Goal: Task Accomplishment & Management: Manage account settings

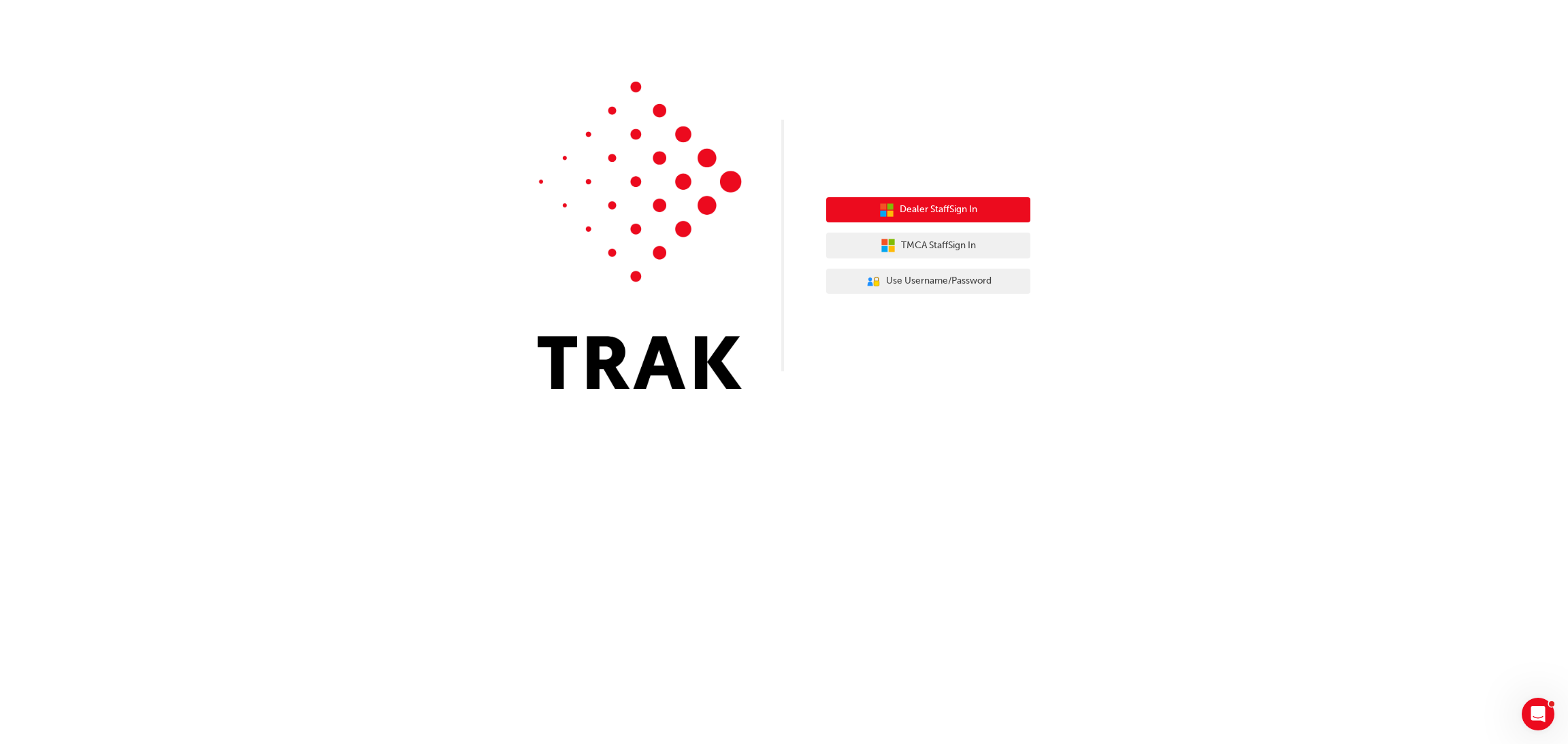
click at [921, 213] on span "Dealer Staff Sign In" at bounding box center [938, 209] width 77 height 15
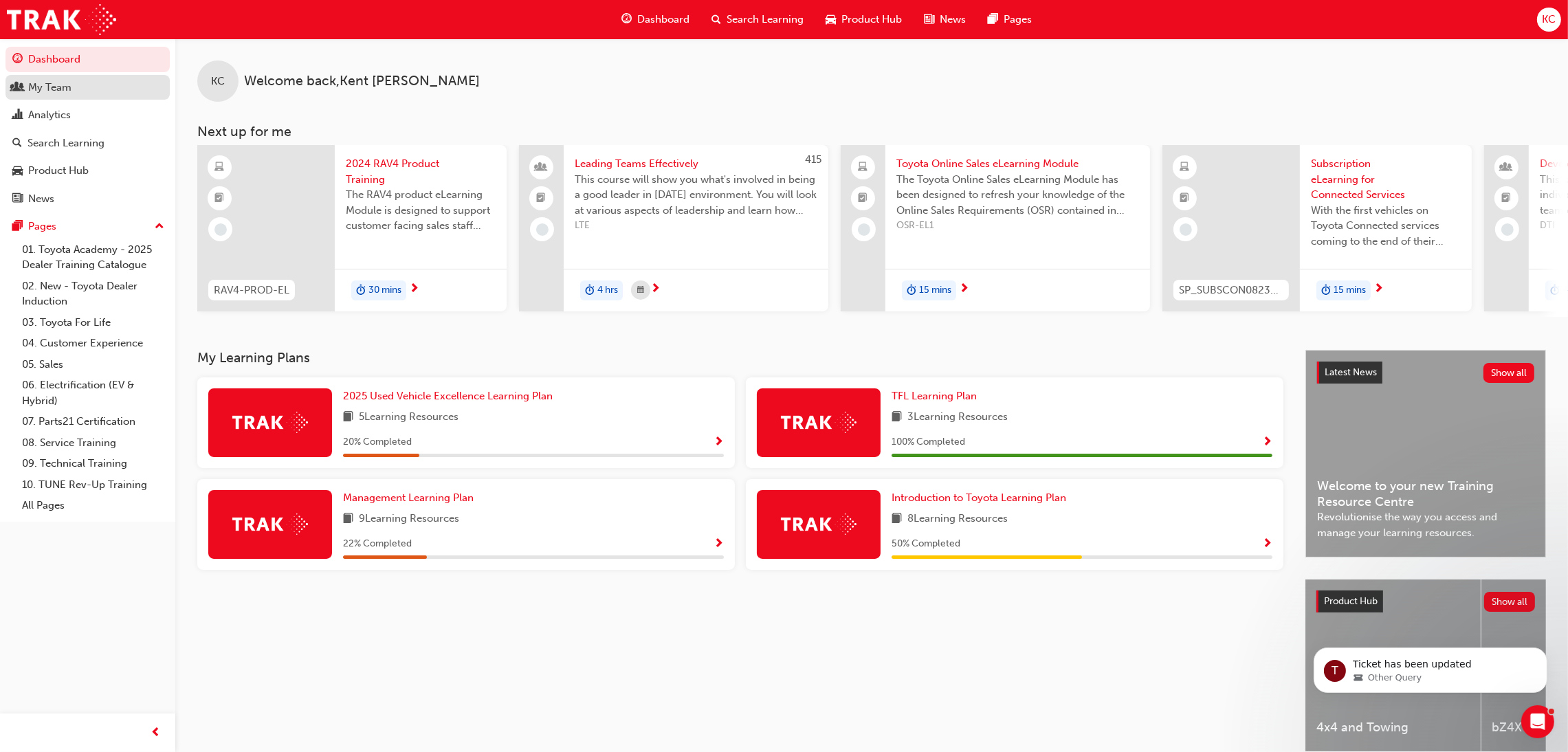
click at [52, 88] on div "My Team" at bounding box center [49, 87] width 43 height 15
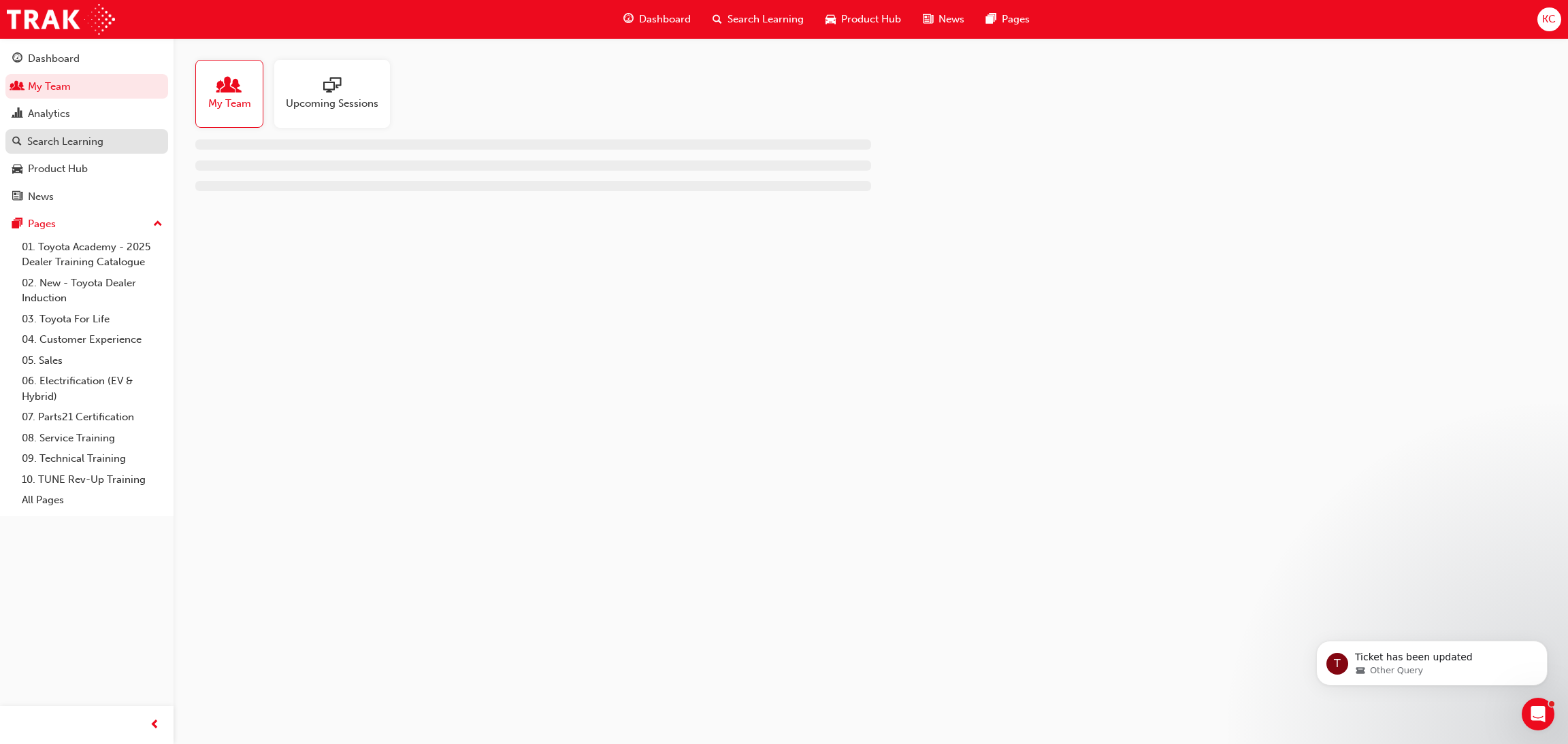
click at [87, 137] on div "Search Learning" at bounding box center [65, 141] width 77 height 15
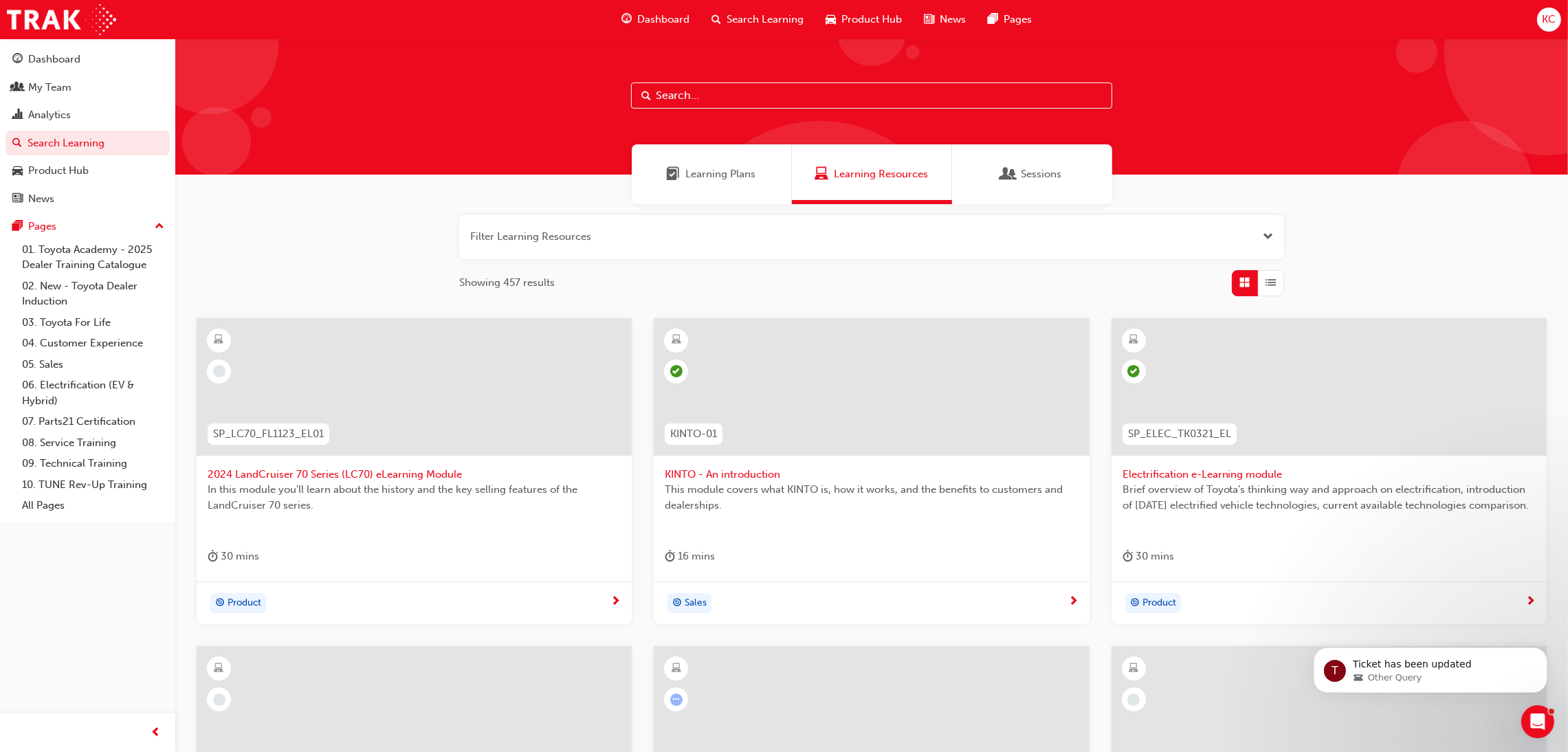
click at [714, 99] on input "text" at bounding box center [872, 95] width 482 height 26
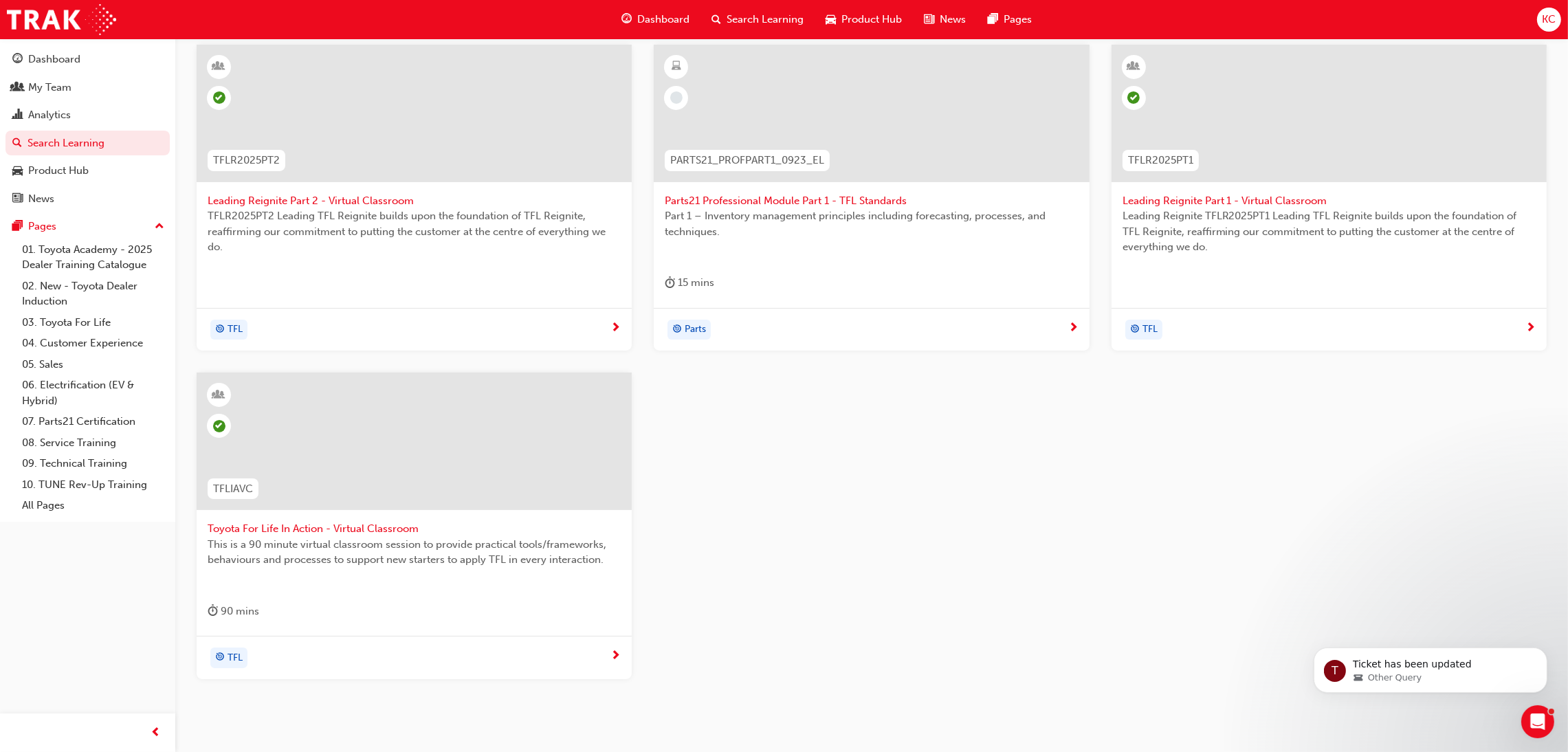
scroll to position [309, 0]
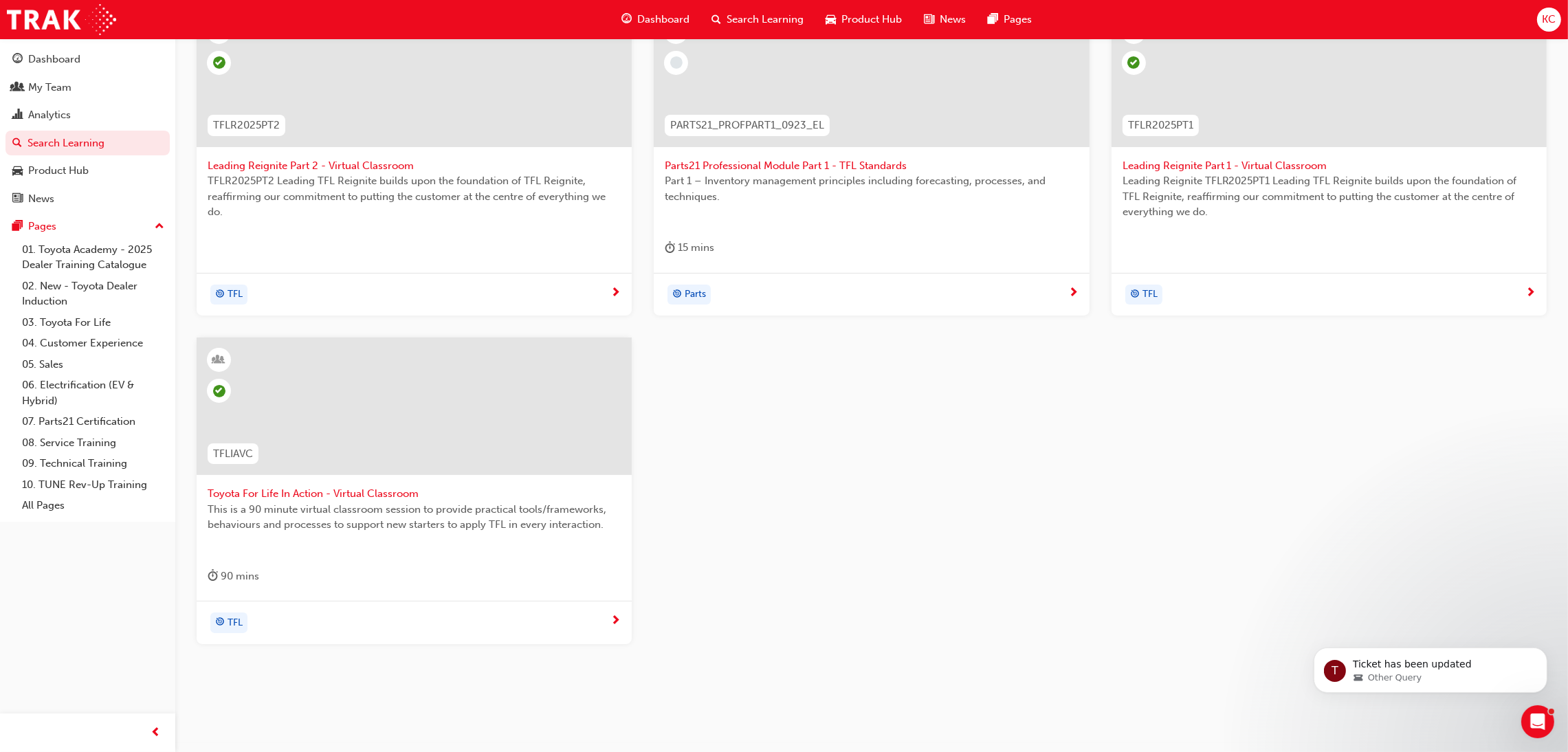
type input "TFL"
click at [357, 489] on span "Toyota For Life In Action - Virtual Classroom" at bounding box center [414, 493] width 413 height 15
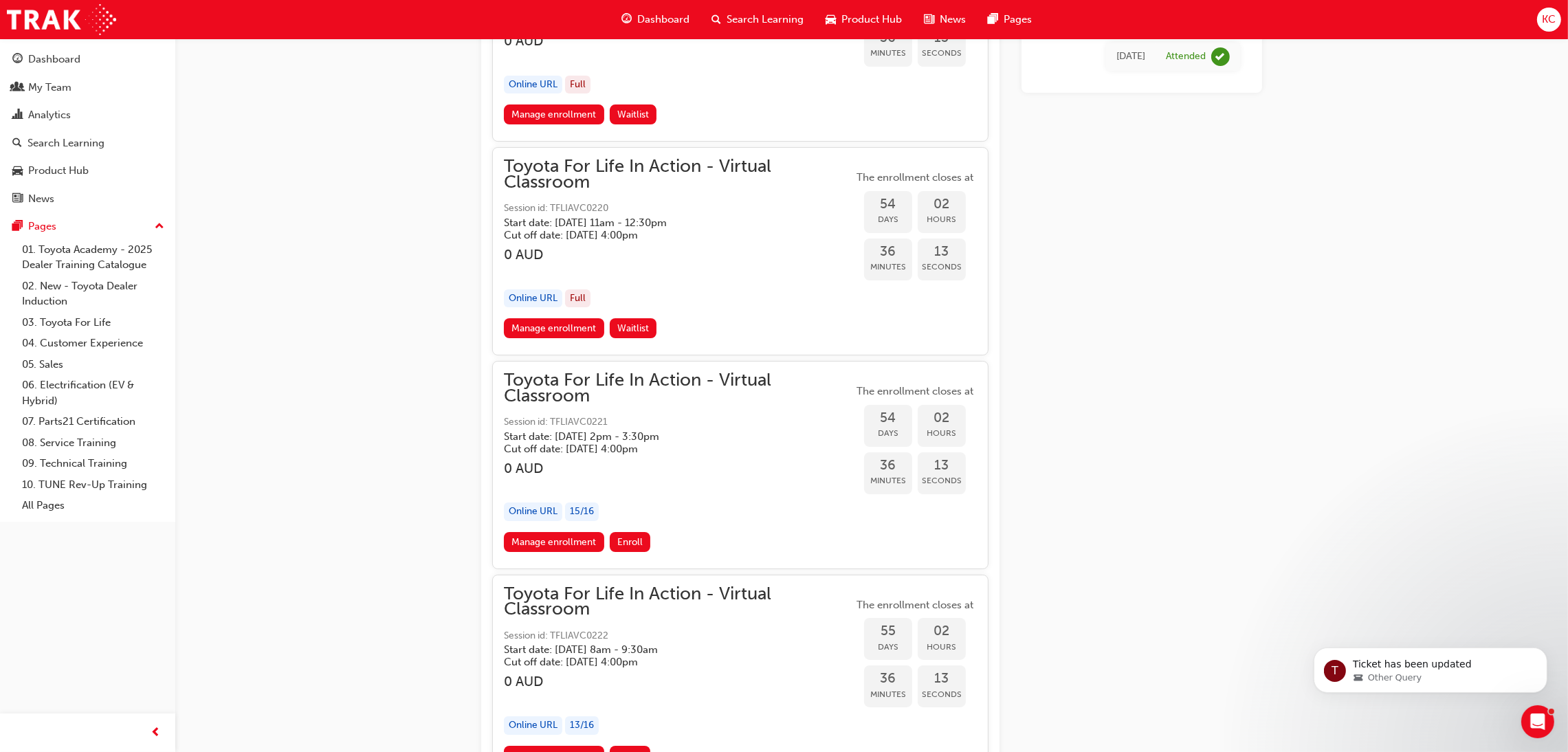
scroll to position [15476, 0]
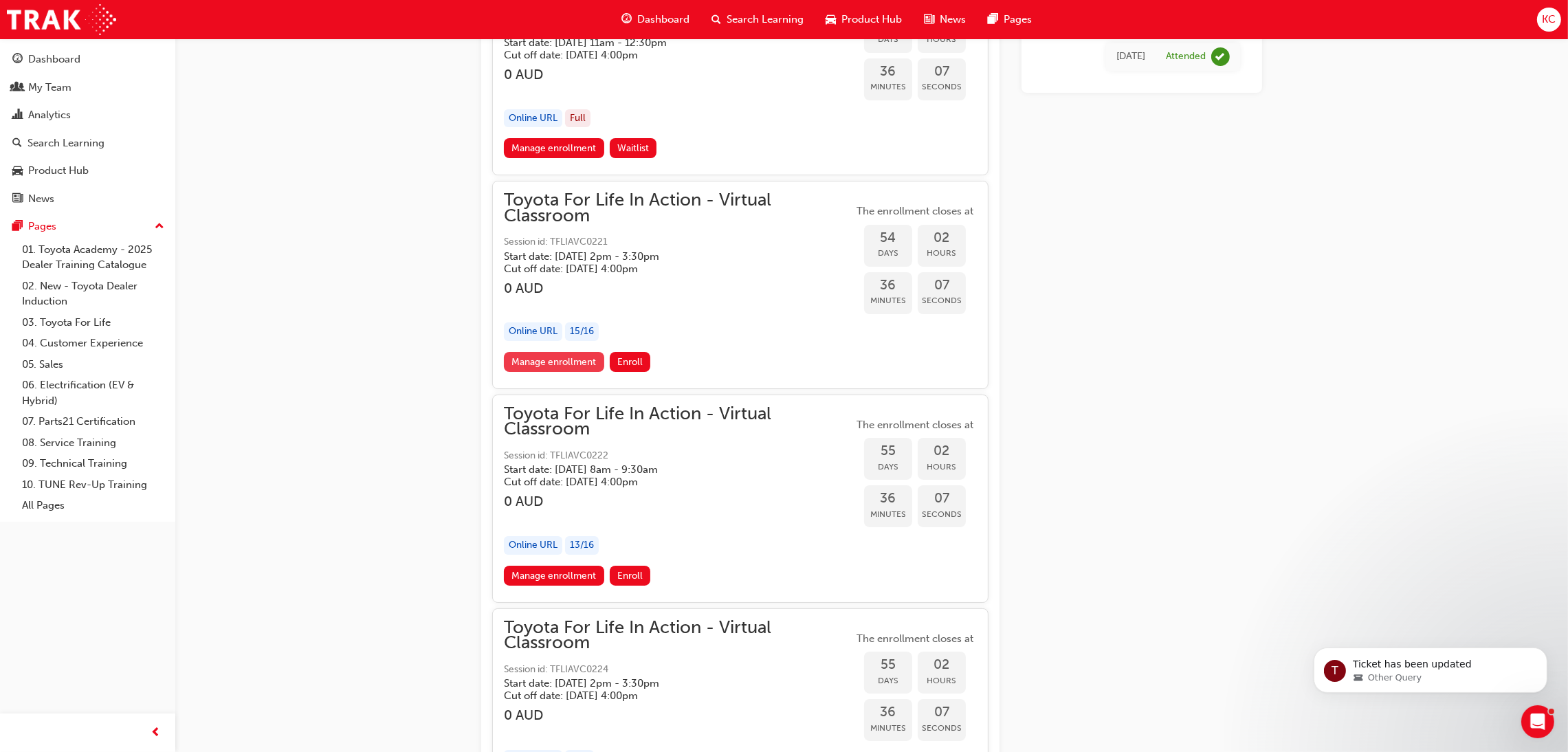
click at [567, 372] on link "Manage enrollment" at bounding box center [554, 362] width 100 height 20
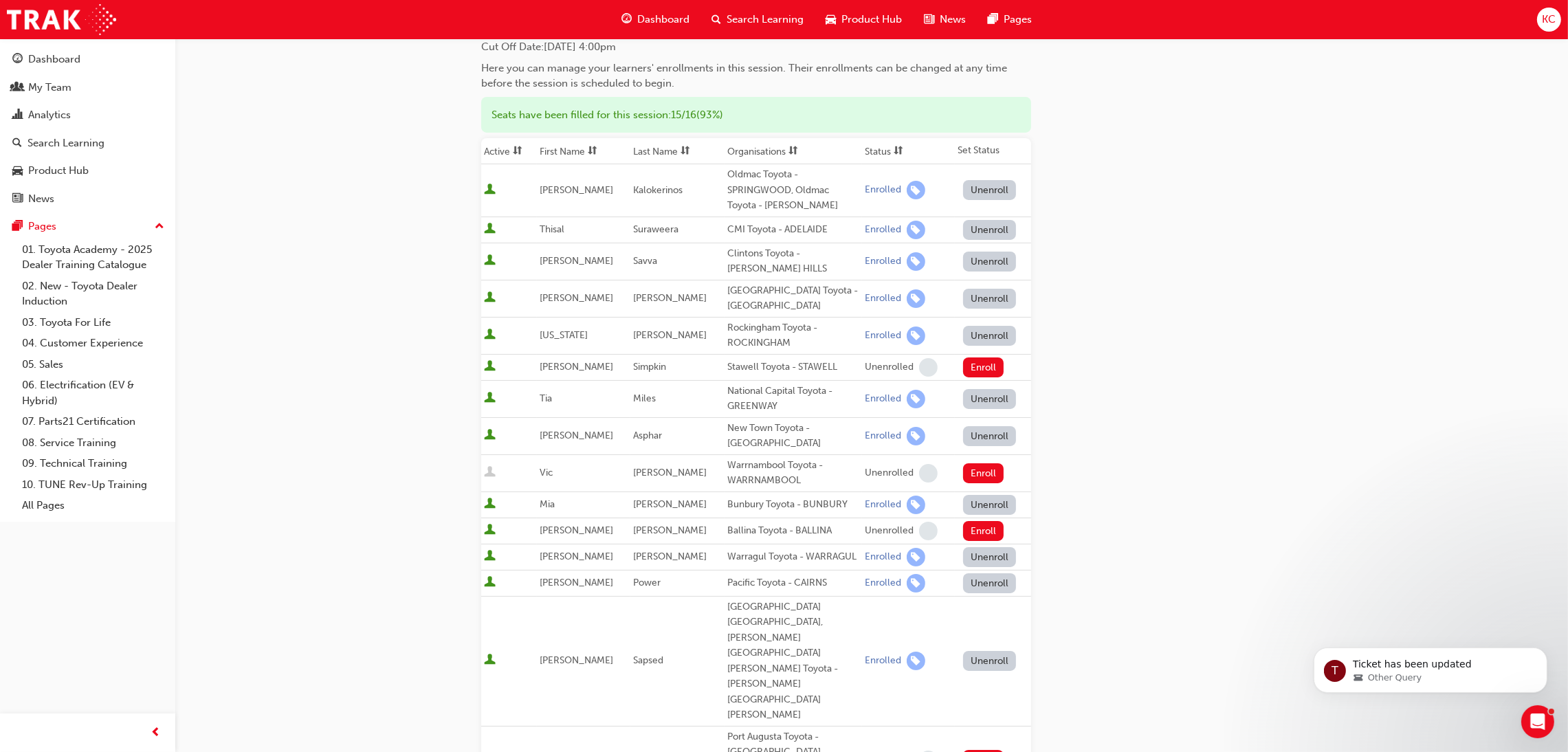
scroll to position [515, 0]
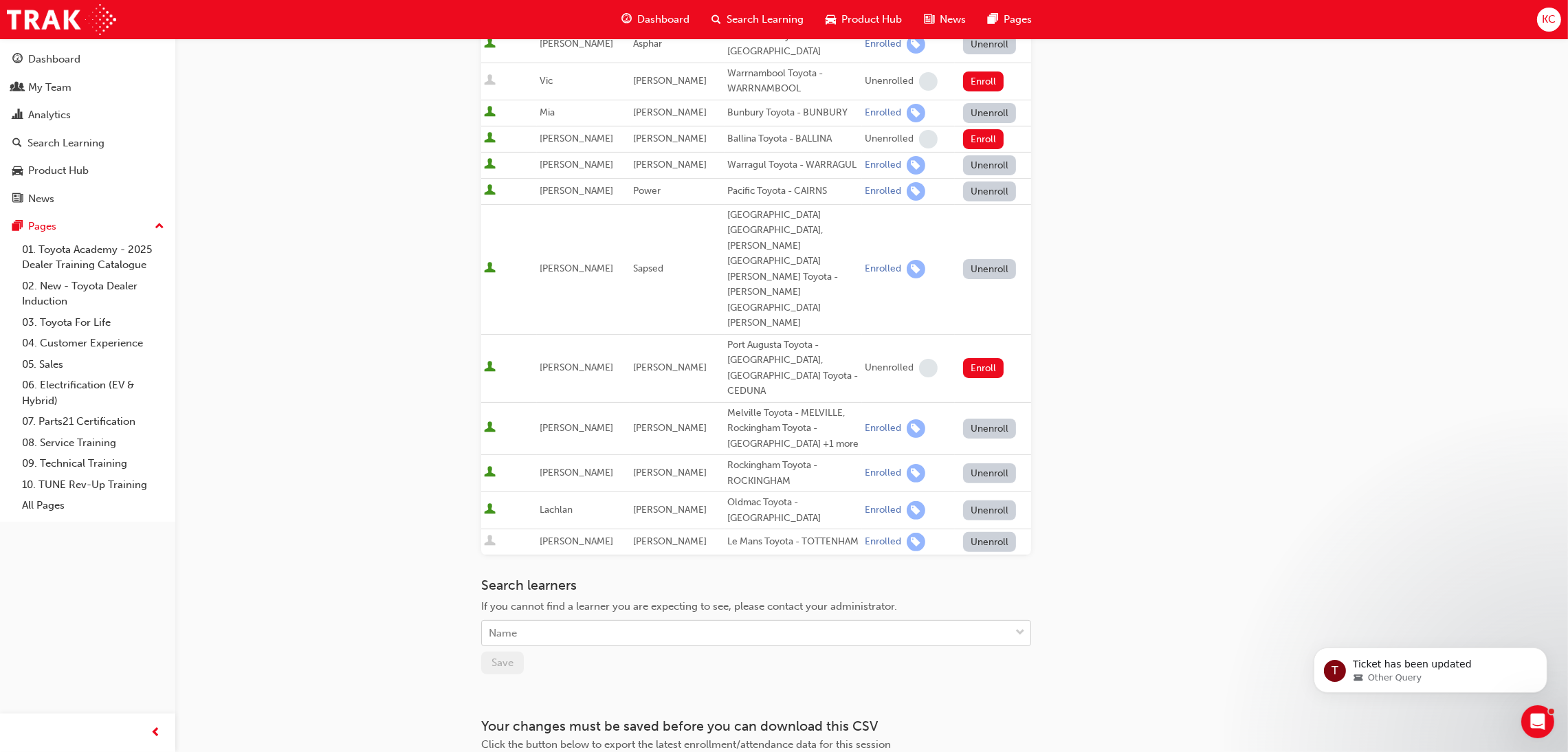
click at [617, 622] on div "Name" at bounding box center [745, 633] width 528 height 24
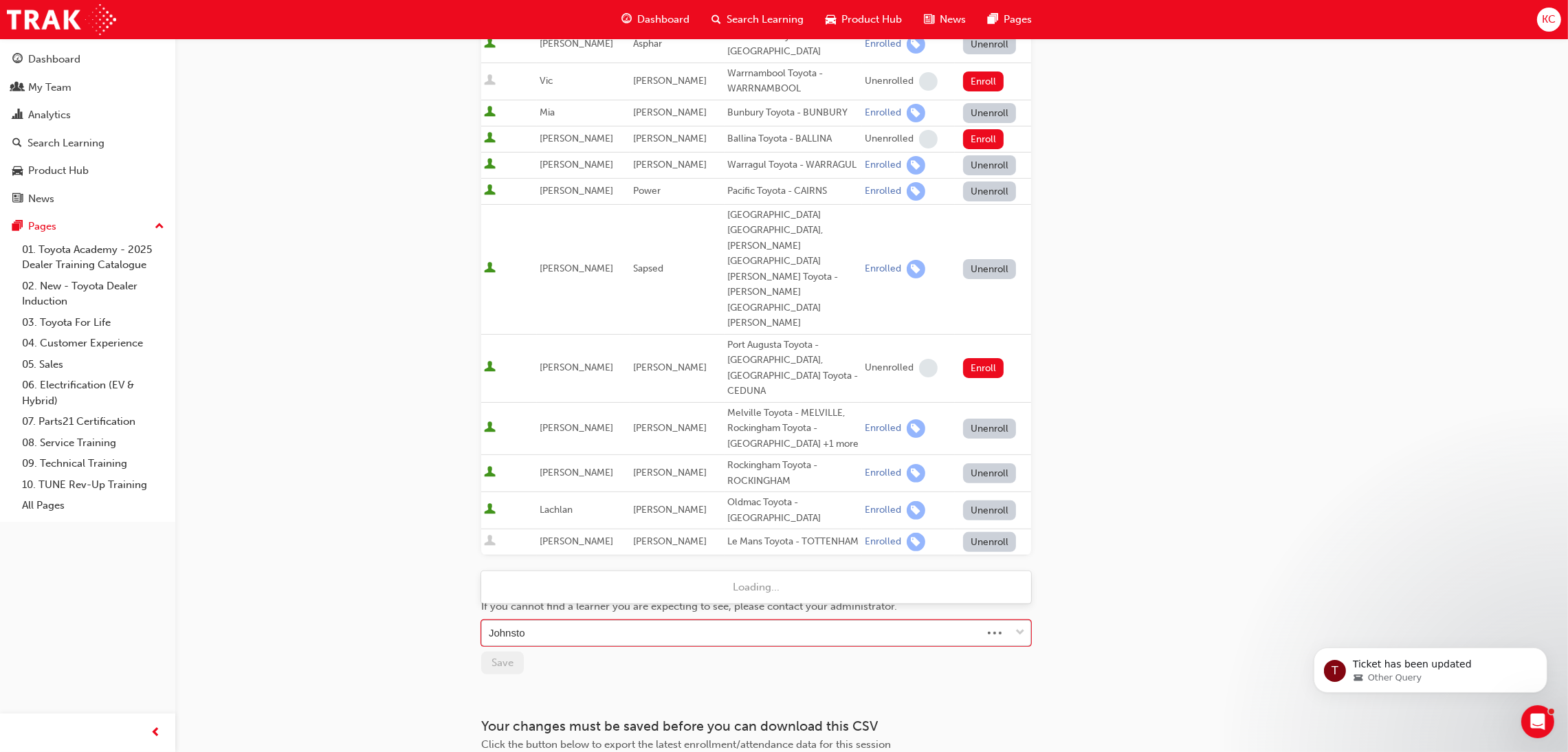
type input "Johnston"
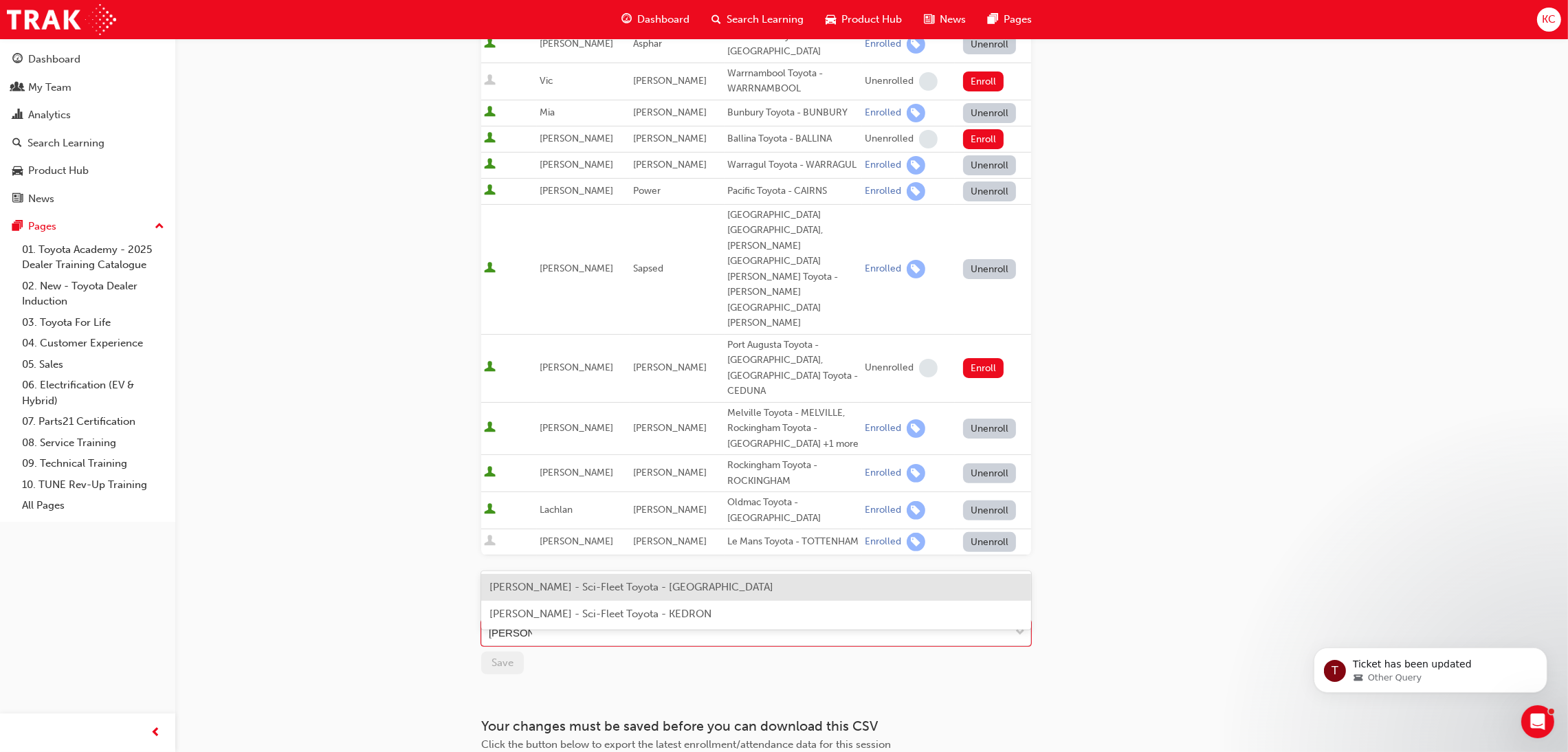
click at [595, 587] on span "Bridget Johnston - Sci-Fleet Toyota - TARINGA" at bounding box center [632, 587] width 284 height 13
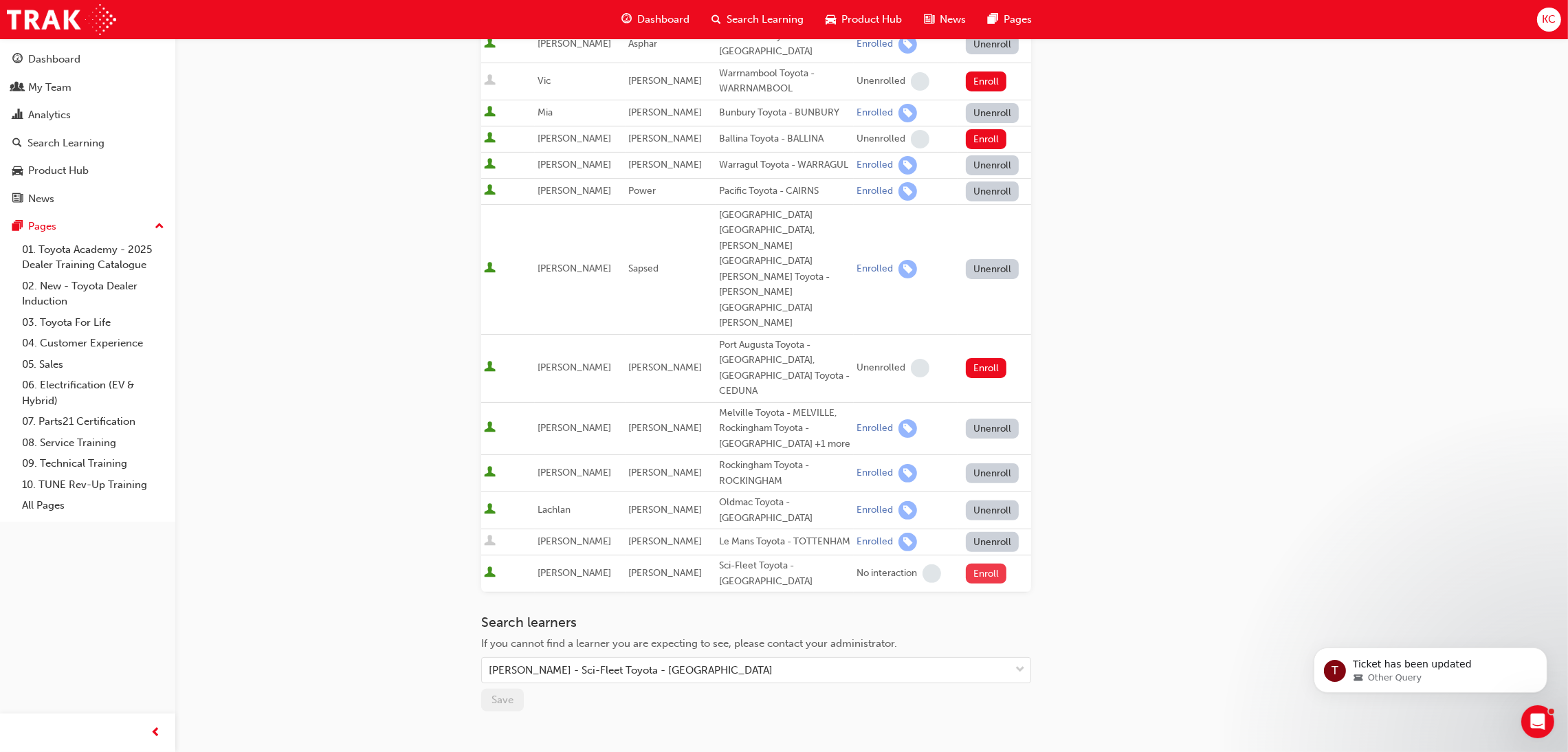
click at [971, 564] on button "Enroll" at bounding box center [987, 574] width 41 height 20
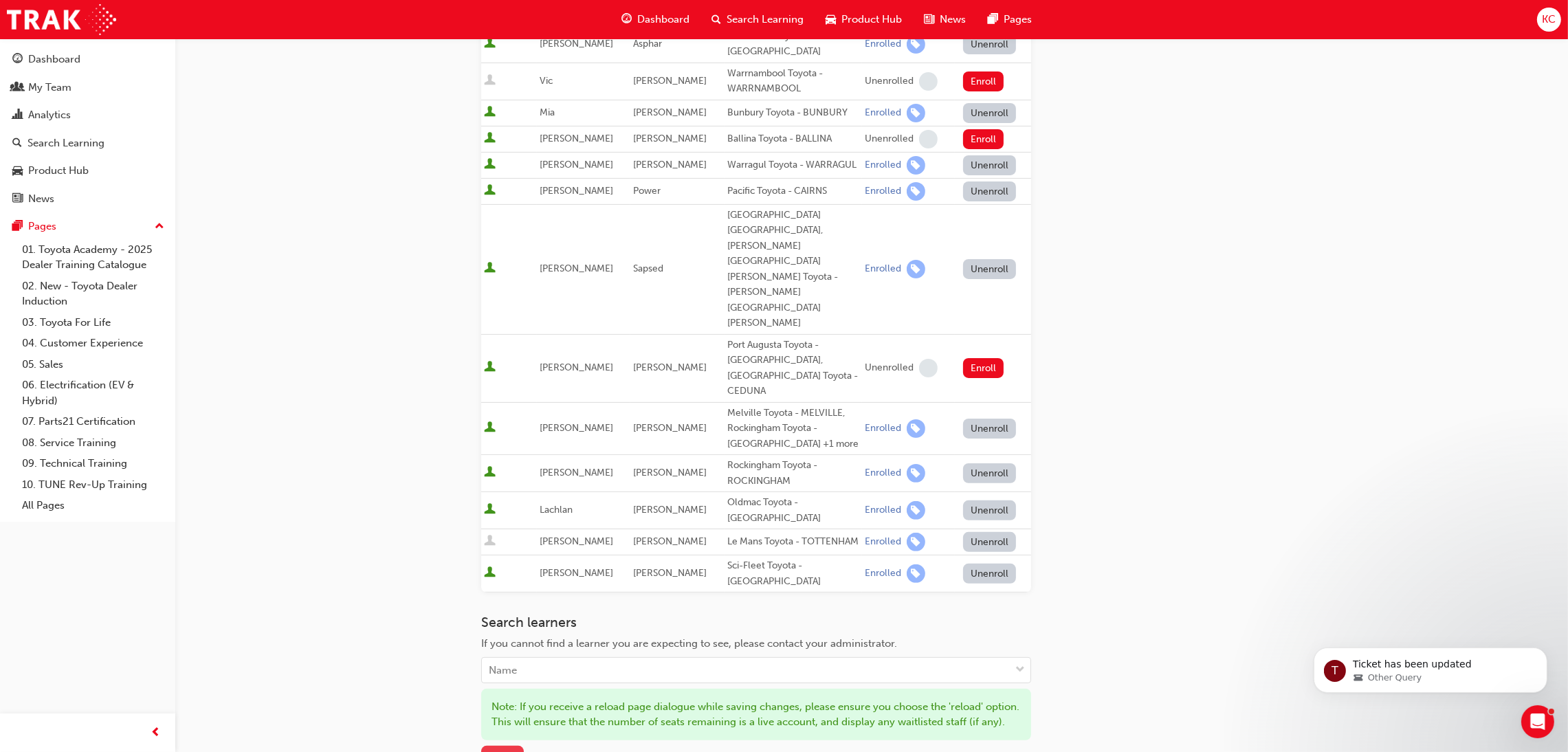
click at [499, 751] on span "Save" at bounding box center [503, 756] width 22 height 13
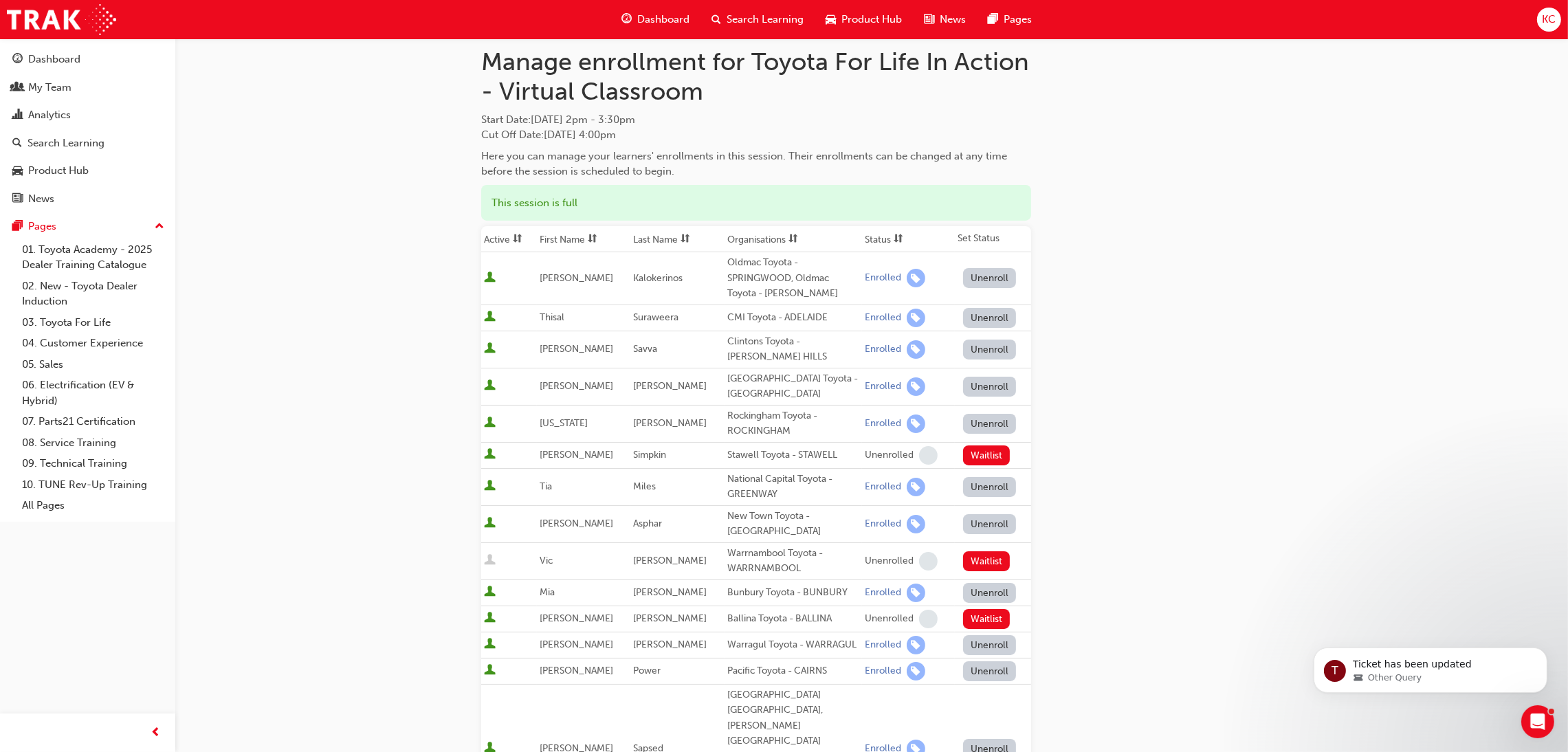
scroll to position [0, 0]
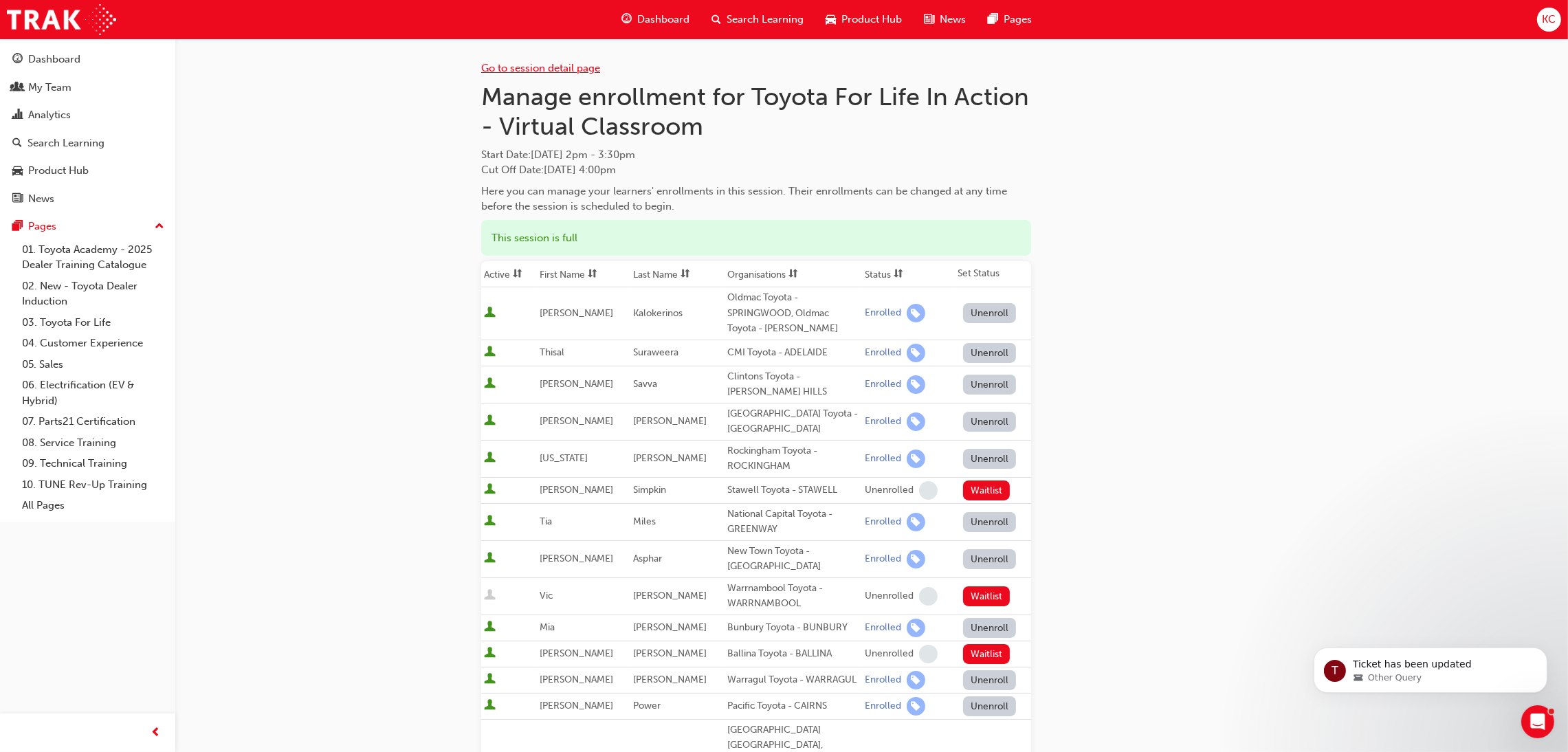
click at [534, 66] on link "Go to session detail page" at bounding box center [541, 68] width 119 height 13
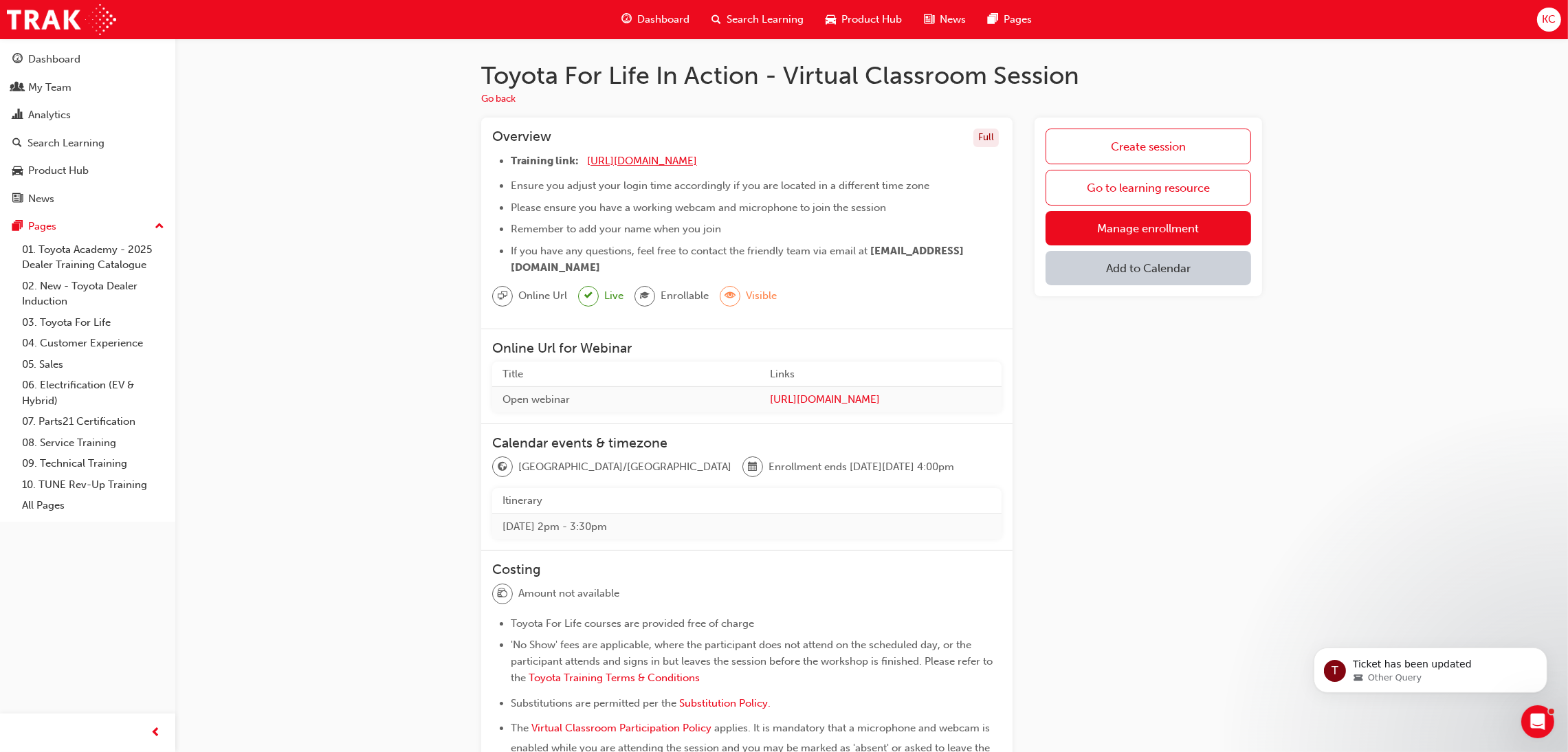
click at [653, 158] on span "https://zoom.us/j/5450758959" at bounding box center [641, 161] width 110 height 13
